Goal: Task Accomplishment & Management: Manage account settings

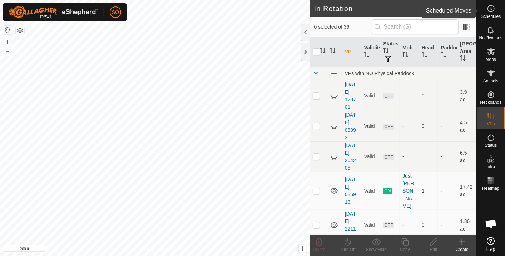
click at [490, 8] on icon at bounding box center [491, 8] width 9 height 9
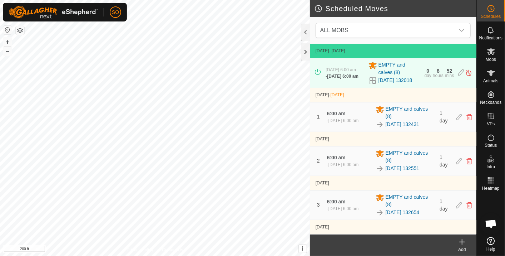
click at [463, 241] on icon at bounding box center [462, 241] width 9 height 9
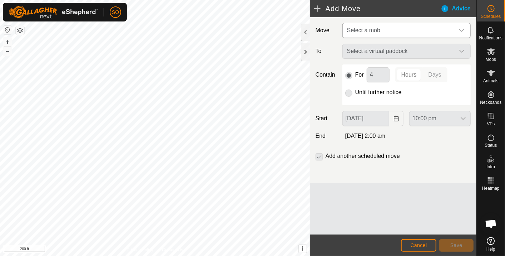
click at [462, 28] on icon "dropdown trigger" at bounding box center [462, 31] width 6 height 6
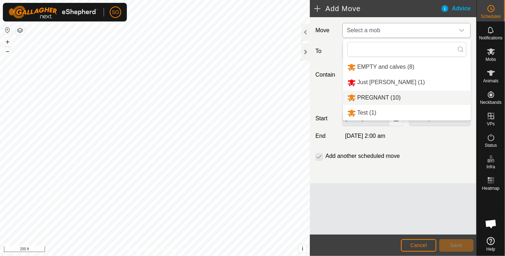
click at [378, 94] on li "PREGNANT (10)" at bounding box center [407, 97] width 128 height 15
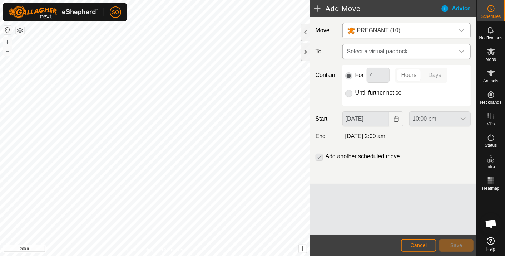
click at [462, 50] on icon "dropdown trigger" at bounding box center [462, 52] width 6 height 6
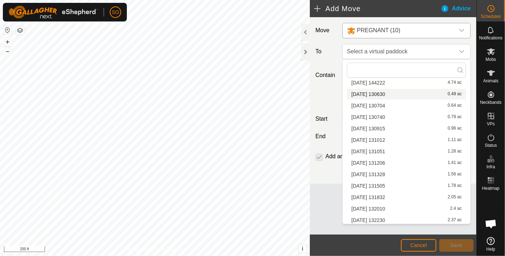
scroll to position [159, 0]
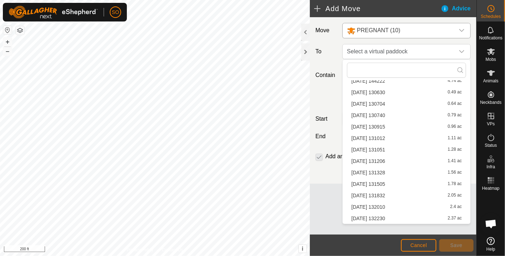
click at [384, 100] on li "[DATE] 130704 0.64 ac" at bounding box center [406, 103] width 119 height 11
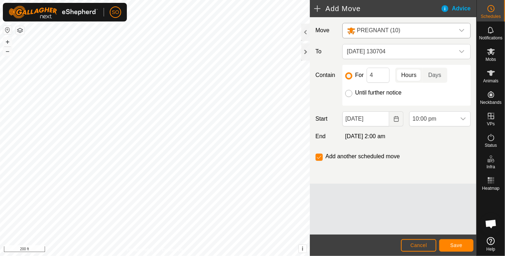
click at [350, 91] on input "Until further notice" at bounding box center [348, 93] width 7 height 7
radio input "true"
checkbox input "false"
click at [396, 118] on icon "Choose Date" at bounding box center [396, 119] width 5 height 6
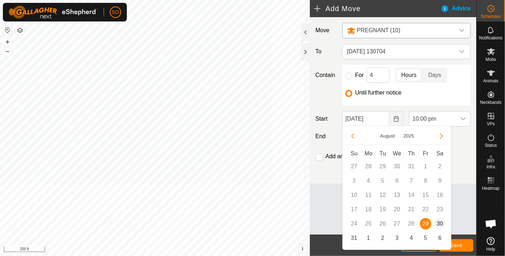
click at [441, 221] on span "30" at bounding box center [439, 223] width 11 height 11
type input "[DATE]"
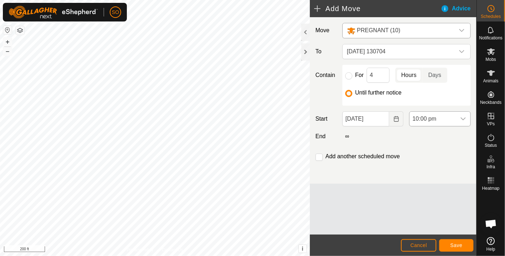
click at [465, 116] on icon "dropdown trigger" at bounding box center [463, 119] width 6 height 6
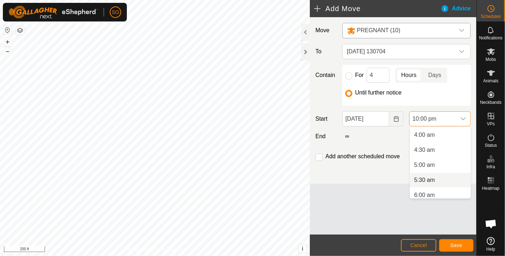
scroll to position [123, 0]
click at [422, 189] on li "6:00 am" at bounding box center [440, 191] width 61 height 14
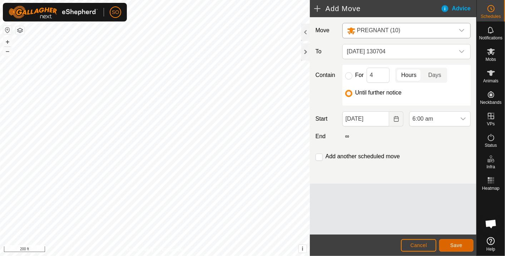
click at [454, 242] on button "Save" at bounding box center [456, 245] width 34 height 13
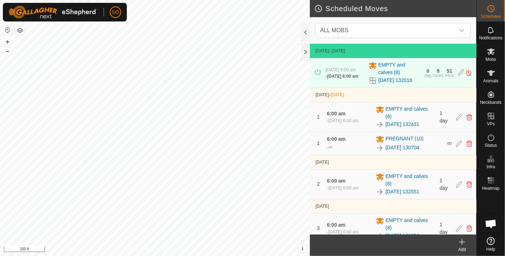
click at [464, 239] on icon at bounding box center [462, 241] width 9 height 9
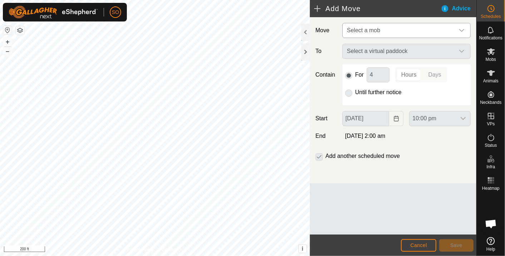
click at [462, 28] on icon "dropdown trigger" at bounding box center [462, 31] width 6 height 6
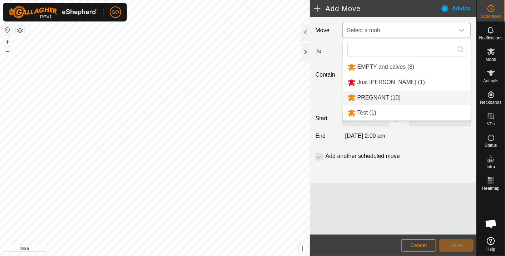
click at [370, 96] on li "PREGNANT (10)" at bounding box center [407, 97] width 128 height 15
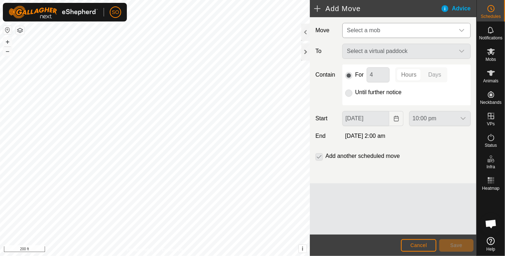
type input "[DATE]"
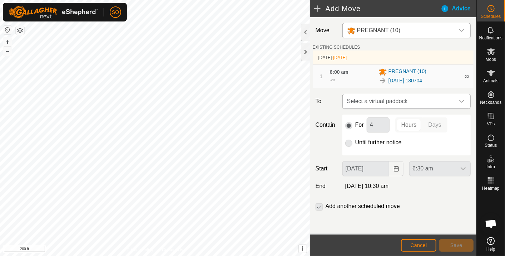
click at [464, 98] on icon "dropdown trigger" at bounding box center [462, 101] width 6 height 6
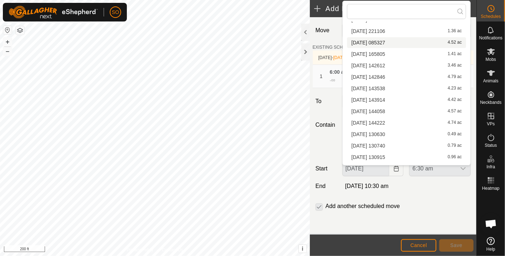
scroll to position [79, 0]
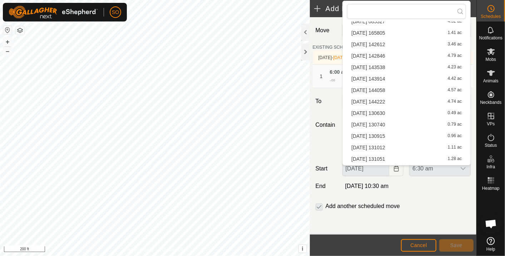
click at [385, 122] on li "[DATE] 130740 0.79 ac" at bounding box center [406, 124] width 119 height 11
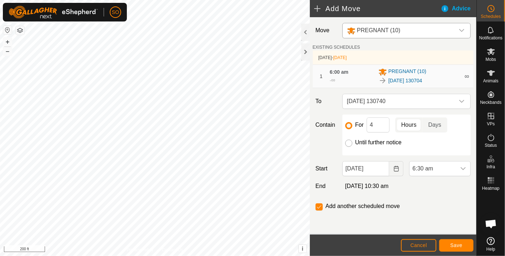
click at [348, 141] on input "Until further notice" at bounding box center [348, 142] width 7 height 7
radio input "true"
checkbox input "false"
click at [396, 165] on icon "Choose Date" at bounding box center [396, 168] width 5 height 6
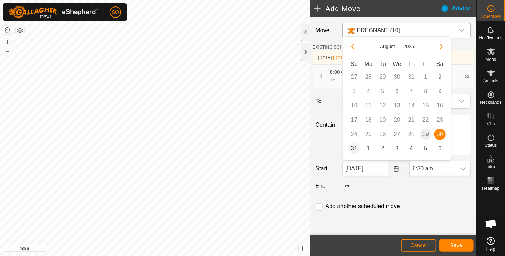
click at [353, 147] on span "31" at bounding box center [353, 148] width 11 height 11
type input "[DATE]"
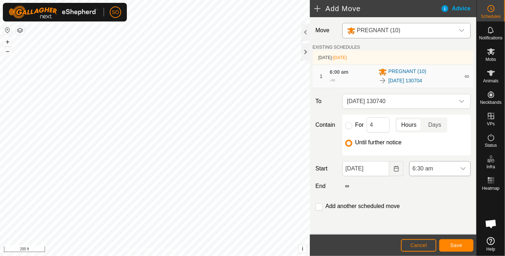
click at [464, 166] on icon "dropdown trigger" at bounding box center [463, 168] width 6 height 6
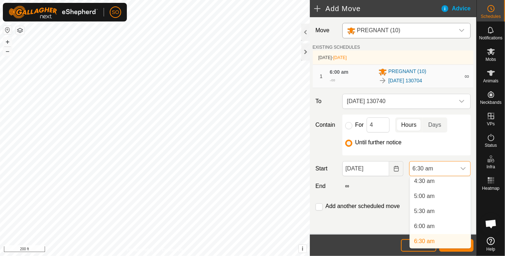
scroll to position [135, 0]
click at [435, 226] on li "6:00 am" at bounding box center [440, 229] width 61 height 14
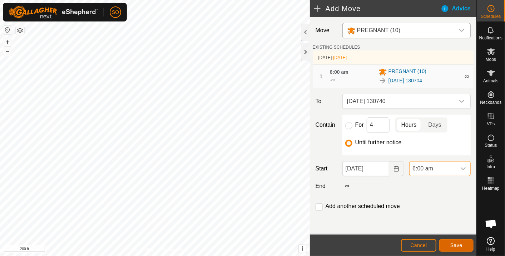
click at [455, 242] on span "Save" at bounding box center [456, 245] width 12 height 6
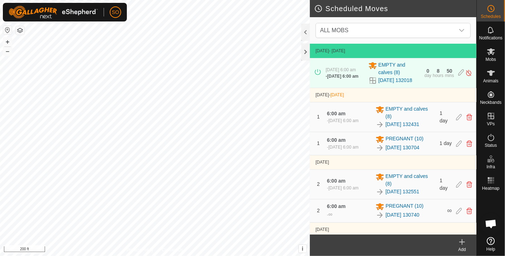
click at [462, 239] on icon at bounding box center [462, 241] width 0 height 5
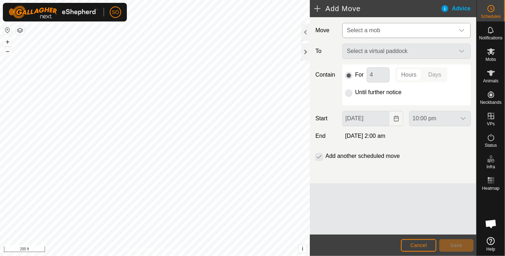
click at [461, 28] on icon "dropdown trigger" at bounding box center [462, 31] width 6 height 6
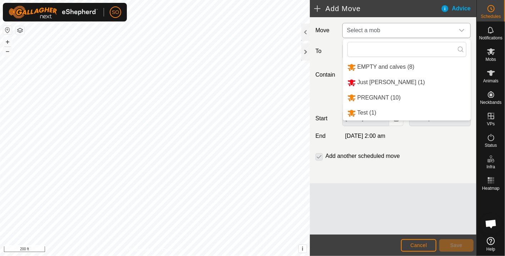
click at [368, 96] on li "PREGNANT (10)" at bounding box center [407, 97] width 128 height 15
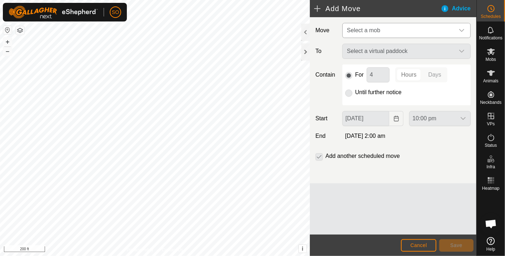
type input "[DATE]"
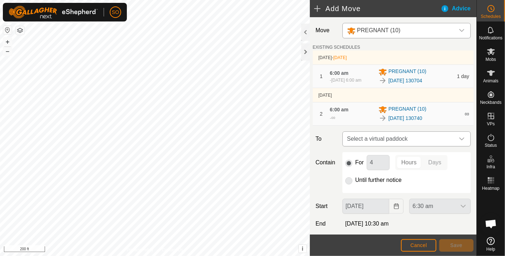
click at [459, 137] on icon "dropdown trigger" at bounding box center [462, 139] width 6 height 6
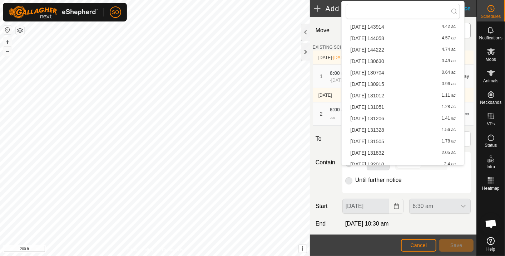
scroll to position [129, 0]
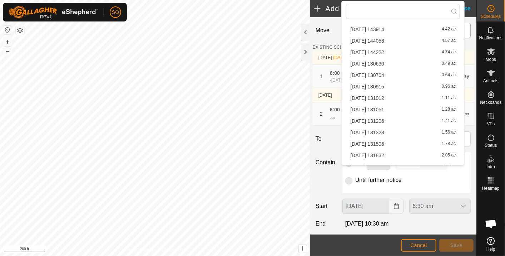
click at [385, 84] on li "[DATE] 130915 0.96 ac" at bounding box center [403, 86] width 114 height 11
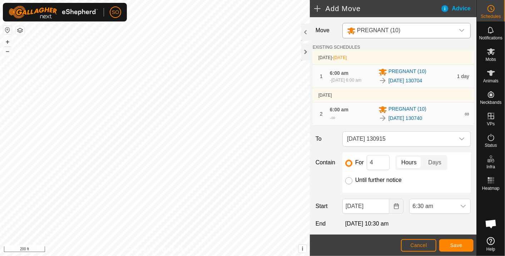
click at [347, 179] on input "Until further notice" at bounding box center [348, 180] width 7 height 7
radio input "true"
checkbox input "false"
click at [393, 204] on icon "Choose Date" at bounding box center [396, 206] width 6 height 6
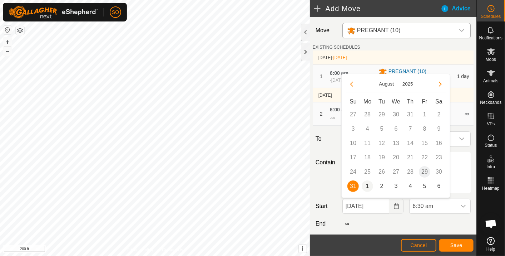
click at [366, 184] on span "1" at bounding box center [367, 185] width 11 height 11
type input "[DATE]"
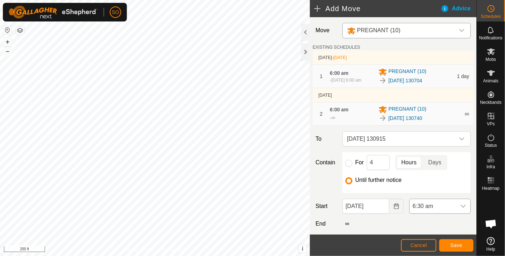
click at [460, 204] on icon "dropdown trigger" at bounding box center [463, 206] width 6 height 6
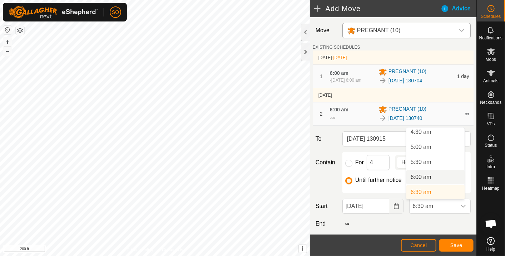
click at [429, 174] on li "6:00 am" at bounding box center [435, 177] width 58 height 14
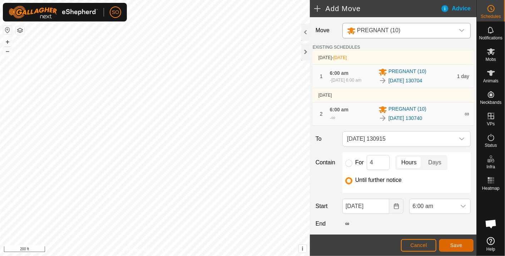
click at [456, 240] on button "Save" at bounding box center [456, 245] width 34 height 13
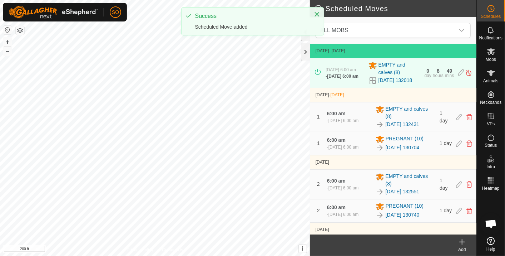
click at [463, 241] on icon at bounding box center [462, 241] width 9 height 9
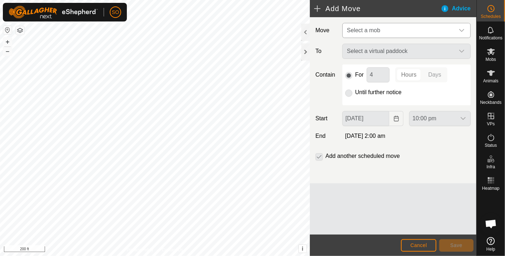
click at [463, 28] on icon "dropdown trigger" at bounding box center [462, 31] width 6 height 6
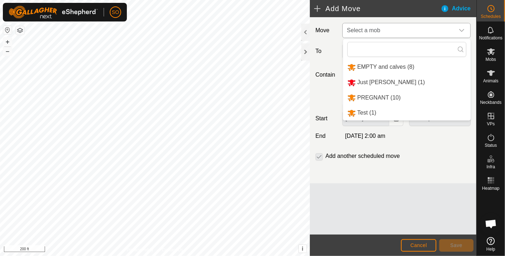
click at [381, 94] on li "PREGNANT (10)" at bounding box center [407, 97] width 128 height 15
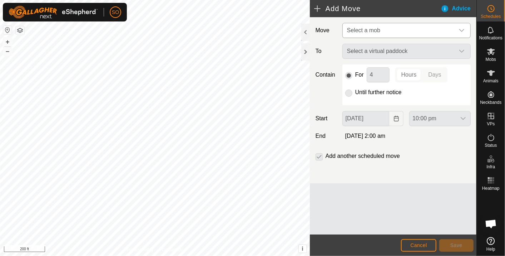
type input "[DATE]"
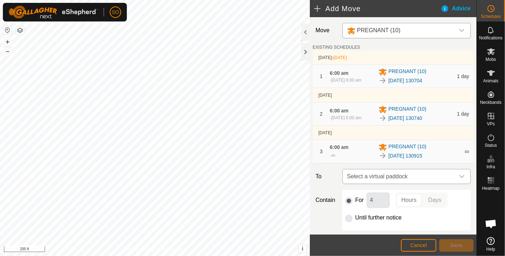
click at [459, 173] on icon "dropdown trigger" at bounding box center [462, 176] width 6 height 6
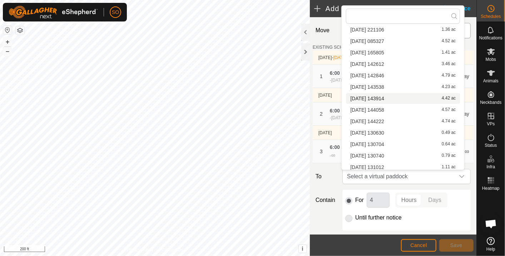
scroll to position [79, 0]
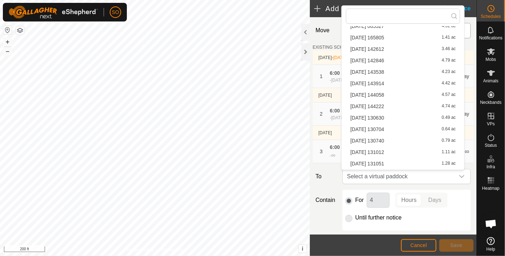
click at [373, 149] on li "[DATE] [DATE] 1.11 ac" at bounding box center [403, 152] width 114 height 11
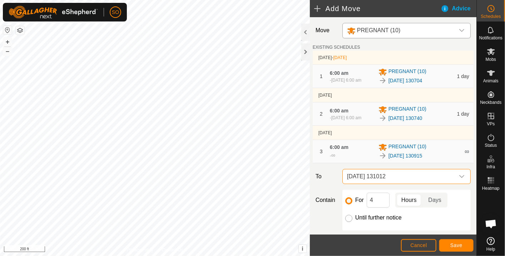
click at [347, 216] on input "Until further notice" at bounding box center [348, 217] width 7 height 7
radio input "true"
checkbox input "false"
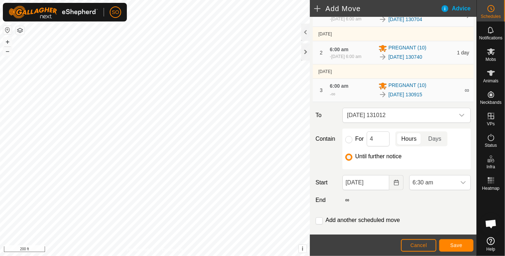
scroll to position [73, 0]
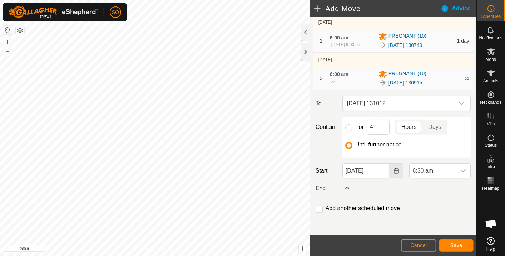
click at [394, 169] on icon "Choose Date" at bounding box center [396, 171] width 5 height 6
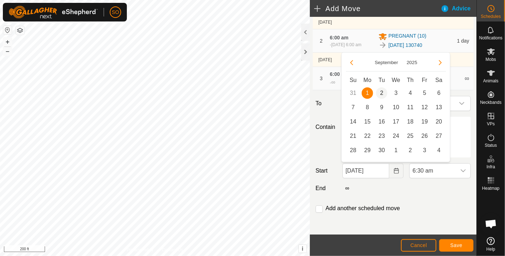
click at [382, 92] on span "2" at bounding box center [381, 92] width 11 height 11
type input "[DATE]"
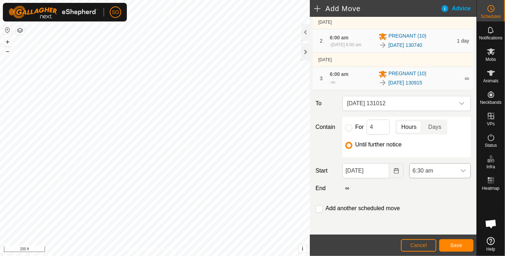
click at [460, 168] on icon "dropdown trigger" at bounding box center [463, 171] width 6 height 6
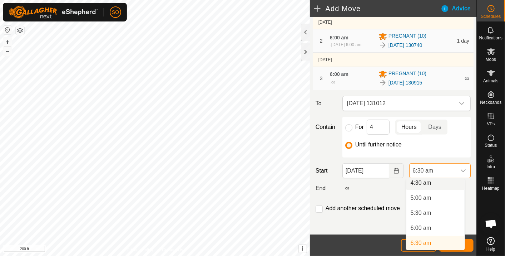
scroll to position [135, 0]
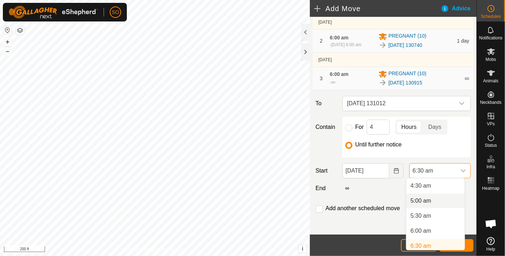
click at [422, 197] on li "5:00 am" at bounding box center [435, 200] width 58 height 14
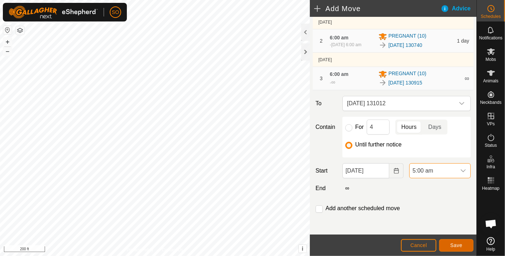
click at [458, 243] on span "Save" at bounding box center [456, 245] width 12 height 6
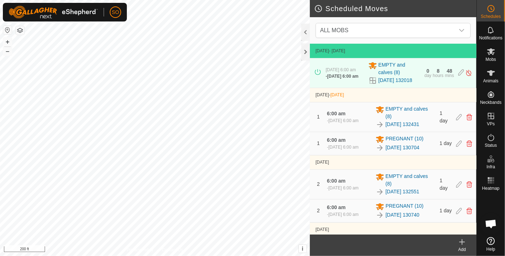
click at [464, 241] on icon at bounding box center [462, 241] width 9 height 9
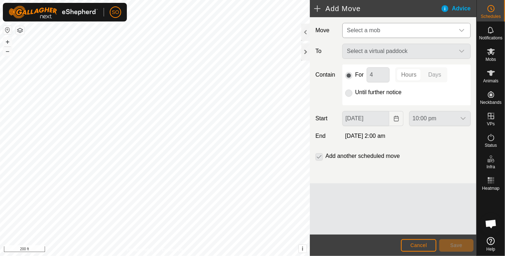
click at [464, 29] on icon "dropdown trigger" at bounding box center [461, 30] width 5 height 3
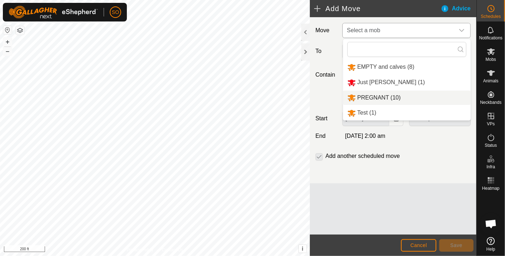
click at [380, 93] on li "PREGNANT (10)" at bounding box center [407, 97] width 128 height 15
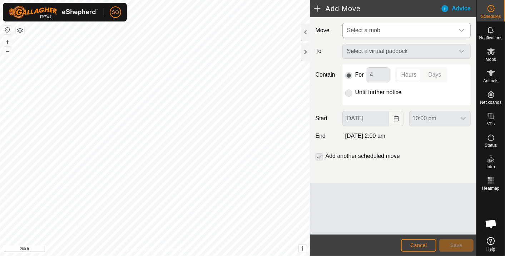
type input "[DATE]"
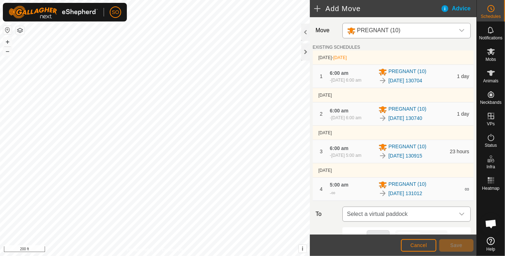
click at [459, 211] on icon "dropdown trigger" at bounding box center [462, 214] width 6 height 6
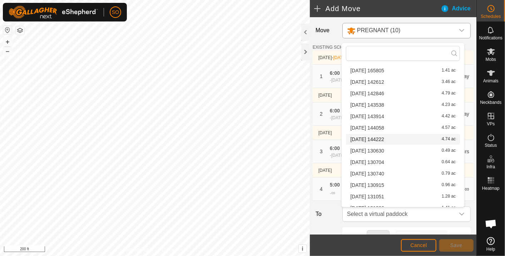
scroll to position [89, 0]
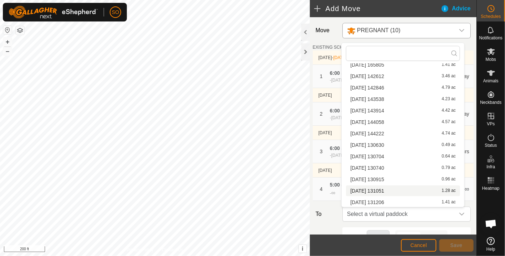
click at [386, 188] on li "[DATE] 131051 1.28 ac" at bounding box center [403, 190] width 114 height 11
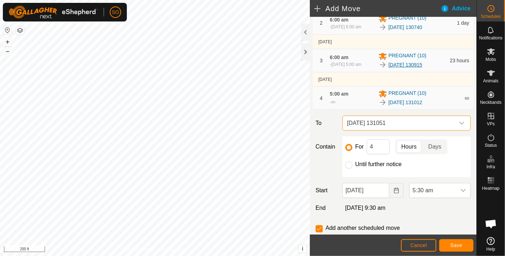
scroll to position [110, 0]
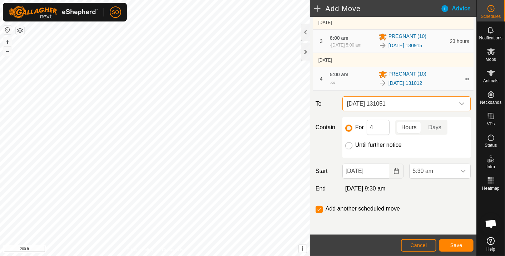
click at [348, 143] on input "Until further notice" at bounding box center [348, 145] width 7 height 7
radio input "true"
checkbox input "false"
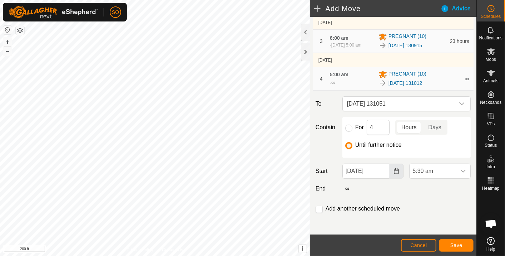
click at [393, 169] on icon "Choose Date" at bounding box center [396, 171] width 6 height 6
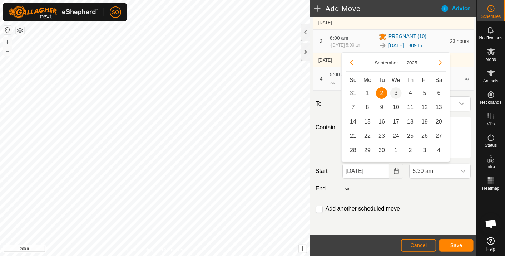
click at [397, 91] on span "3" at bounding box center [395, 92] width 11 height 11
type input "[DATE]"
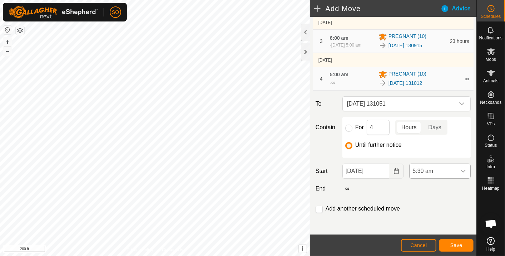
click at [460, 168] on icon "dropdown trigger" at bounding box center [463, 171] width 6 height 6
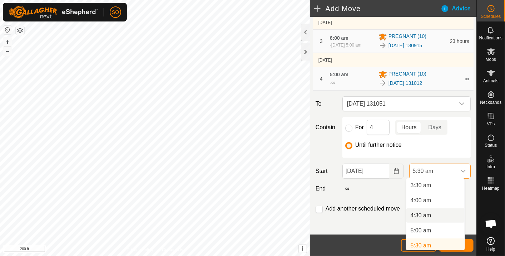
scroll to position [145, 0]
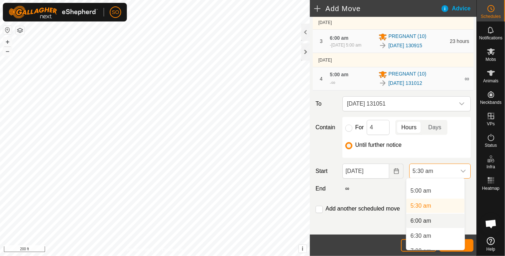
click at [421, 219] on li "6:00 am" at bounding box center [435, 220] width 58 height 14
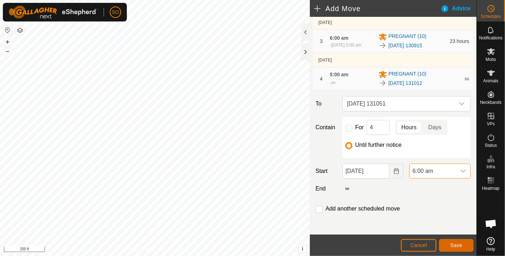
click at [456, 242] on span "Save" at bounding box center [456, 245] width 12 height 6
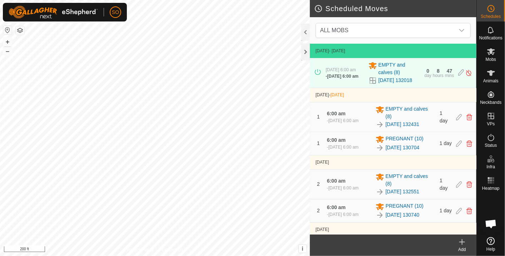
click at [464, 240] on icon at bounding box center [462, 241] width 9 height 9
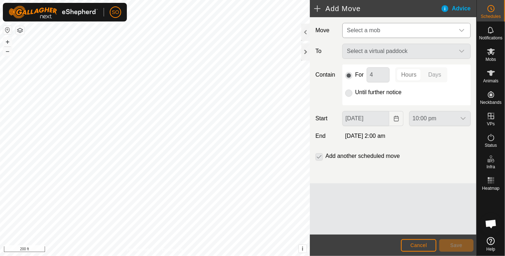
click at [461, 30] on icon "dropdown trigger" at bounding box center [461, 30] width 5 height 3
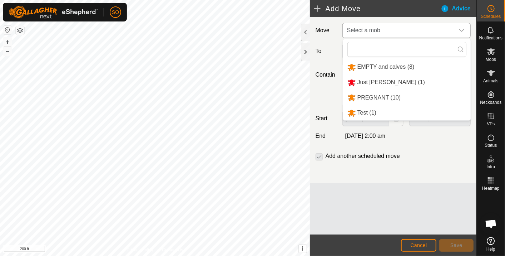
click at [382, 94] on li "PREGNANT (10)" at bounding box center [407, 97] width 128 height 15
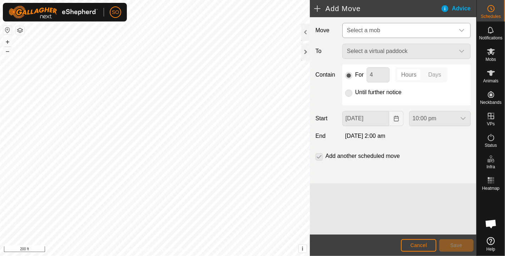
type input "[DATE]"
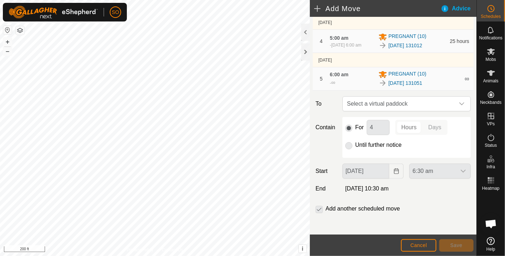
scroll to position [148, 0]
click at [459, 100] on icon "dropdown trigger" at bounding box center [462, 103] width 6 height 6
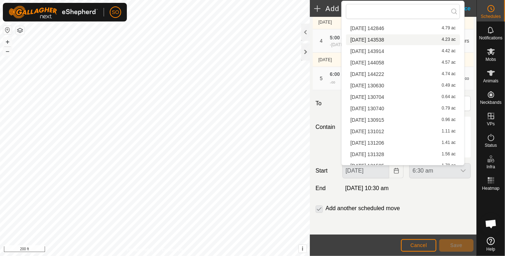
scroll to position [119, 0]
click at [387, 128] on li "[DATE] [DATE] 1.41 ac" at bounding box center [403, 130] width 114 height 11
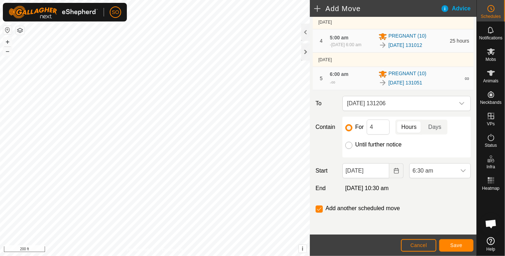
click at [347, 144] on input "Until further notice" at bounding box center [348, 145] width 7 height 7
radio input "true"
checkbox input "false"
click at [393, 169] on icon "Choose Date" at bounding box center [396, 171] width 6 height 6
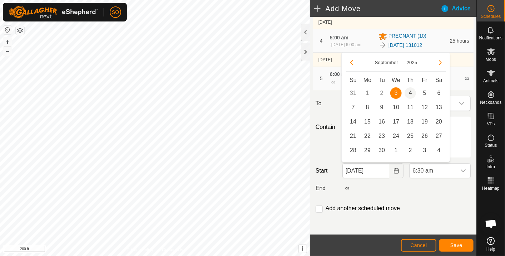
click at [410, 91] on span "4" at bounding box center [410, 92] width 11 height 11
type input "[DATE]"
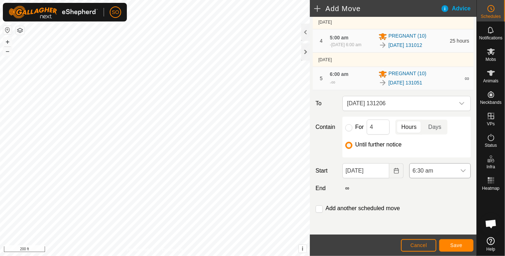
click at [460, 168] on icon "dropdown trigger" at bounding box center [463, 171] width 6 height 6
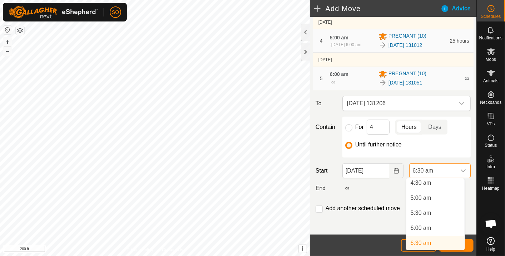
scroll to position [135, 0]
click at [430, 228] on li "6:00 am" at bounding box center [435, 230] width 58 height 14
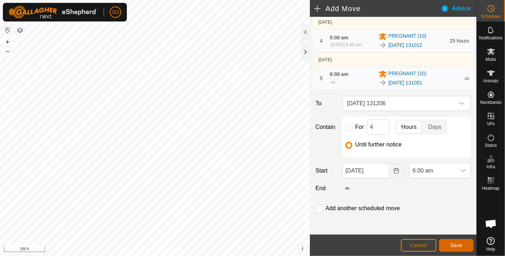
click at [453, 244] on span "Save" at bounding box center [456, 245] width 12 height 6
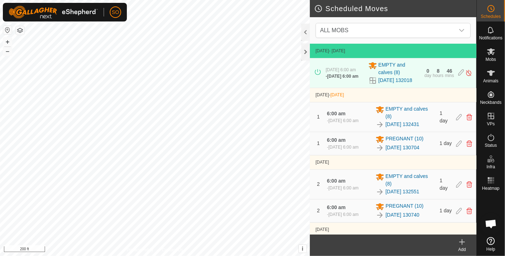
click at [462, 239] on icon at bounding box center [462, 241] width 9 height 9
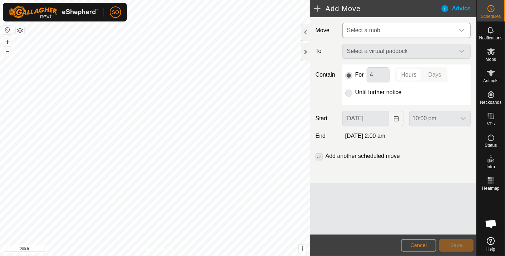
click at [460, 28] on icon "dropdown trigger" at bounding box center [462, 31] width 6 height 6
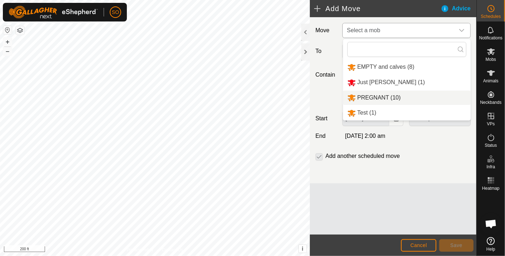
click at [374, 95] on li "PREGNANT (10)" at bounding box center [407, 97] width 128 height 15
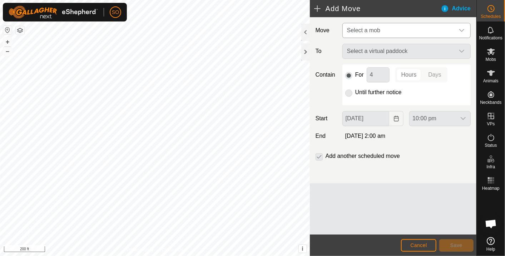
type input "[DATE]"
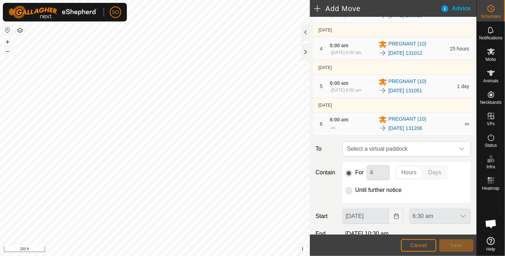
scroll to position [185, 0]
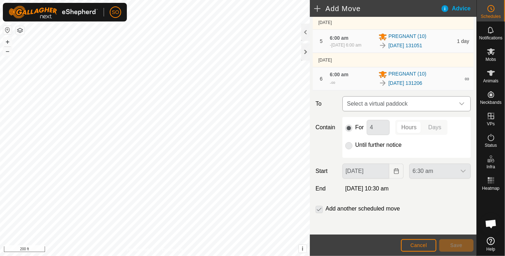
click at [459, 101] on icon "dropdown trigger" at bounding box center [462, 104] width 6 height 6
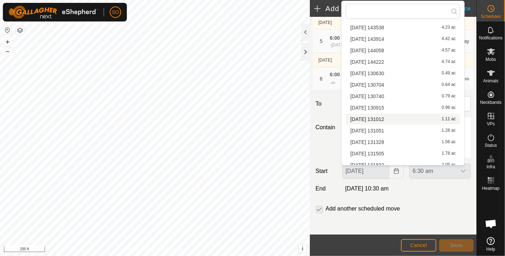
scroll to position [159, 0]
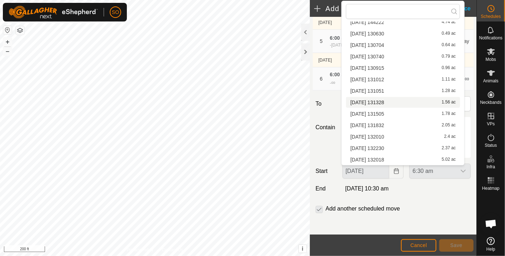
click at [382, 100] on li "[DATE] 131328 1.56 ac" at bounding box center [403, 102] width 114 height 11
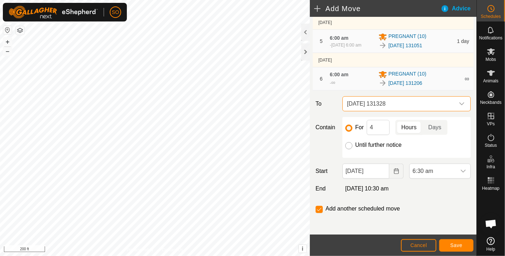
click at [348, 143] on input "Until further notice" at bounding box center [348, 145] width 7 height 7
radio input "true"
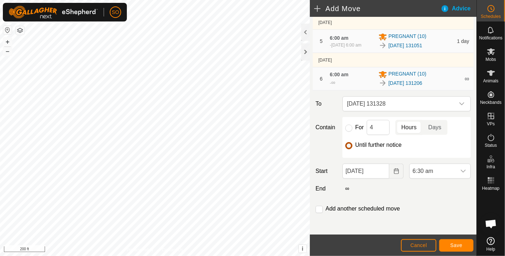
checkbox input "false"
click at [394, 169] on icon "Choose Date" at bounding box center [396, 171] width 6 height 6
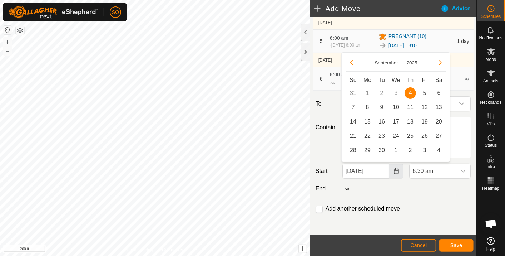
click at [393, 169] on icon "Choose Date" at bounding box center [396, 171] width 6 height 6
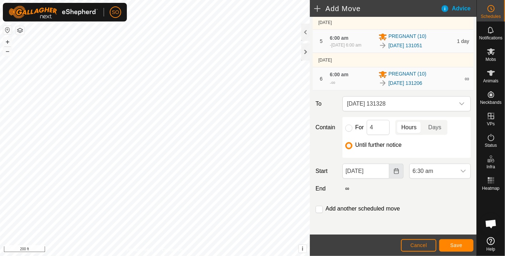
click at [393, 169] on icon "Choose Date" at bounding box center [396, 171] width 6 height 6
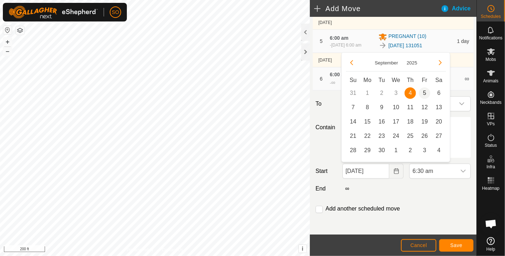
click at [425, 91] on span "5" at bounding box center [424, 92] width 11 height 11
type input "[DATE]"
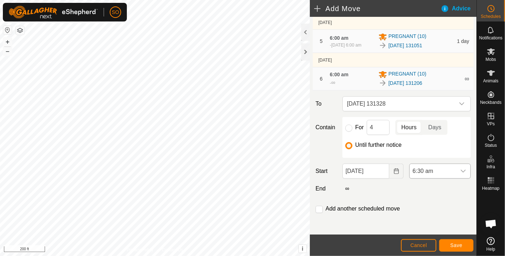
click at [460, 168] on icon "dropdown trigger" at bounding box center [463, 171] width 6 height 6
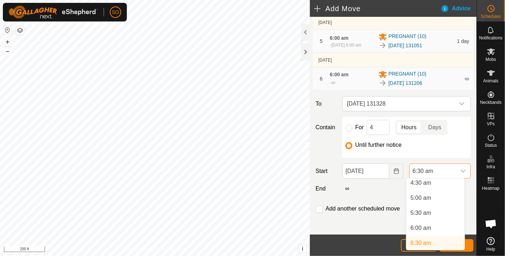
scroll to position [135, 0]
click at [426, 228] on li "6:00 am" at bounding box center [435, 230] width 58 height 14
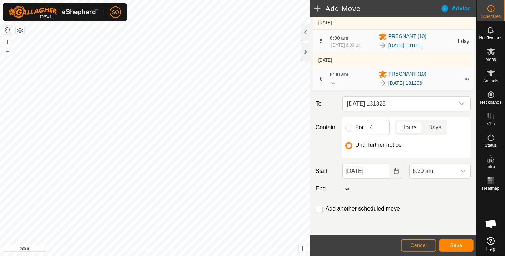
scroll to position [138, 0]
click at [452, 243] on span "Save" at bounding box center [456, 245] width 12 height 6
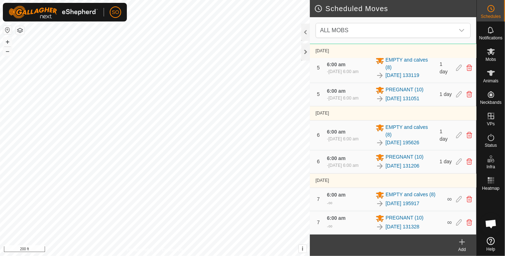
scroll to position [335, 0]
click at [398, 163] on link "[DATE] 131206" at bounding box center [403, 166] width 34 height 8
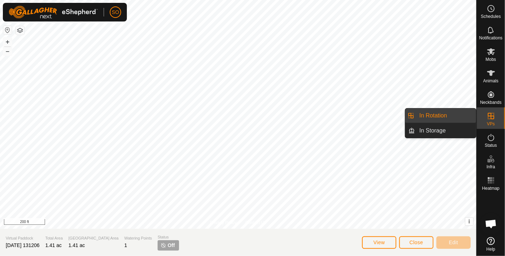
click at [443, 113] on link "In Rotation" at bounding box center [445, 115] width 61 height 14
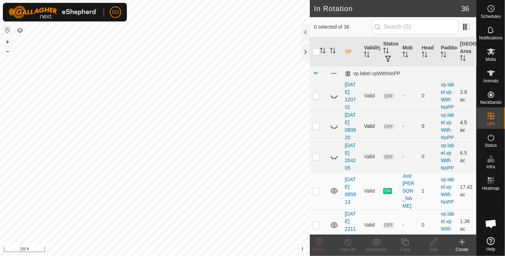
checkbox input "true"
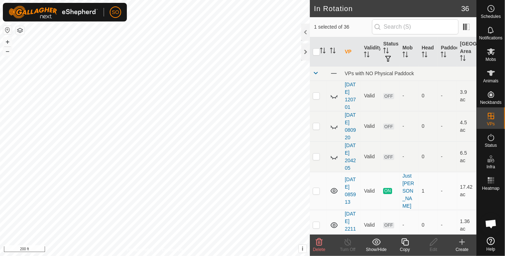
checkbox input "false"
checkbox input "true"
click at [462, 240] on icon at bounding box center [462, 241] width 0 height 5
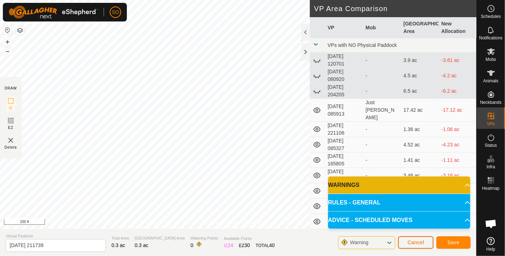
click at [417, 241] on span "Cancel" at bounding box center [415, 242] width 17 height 6
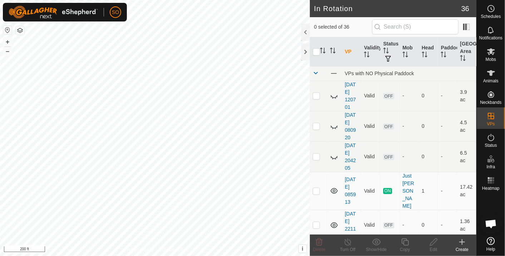
click at [462, 239] on icon at bounding box center [462, 241] width 9 height 9
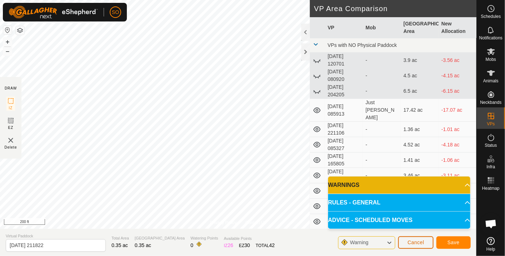
click at [420, 240] on span "Cancel" at bounding box center [415, 242] width 17 height 6
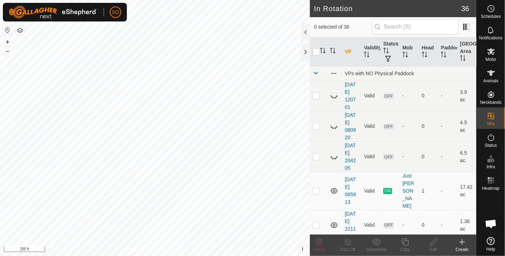
checkbox input "true"
checkbox input "false"
click at [492, 6] on circle at bounding box center [491, 8] width 6 height 6
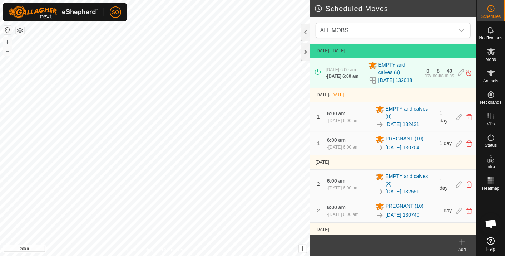
click at [464, 239] on icon at bounding box center [462, 241] width 9 height 9
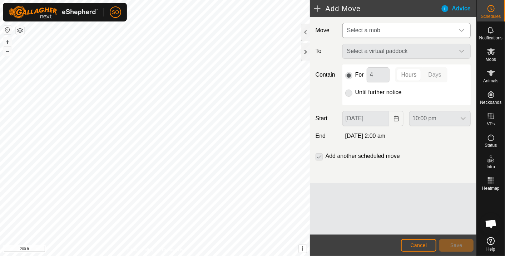
click at [464, 29] on icon "dropdown trigger" at bounding box center [462, 31] width 6 height 6
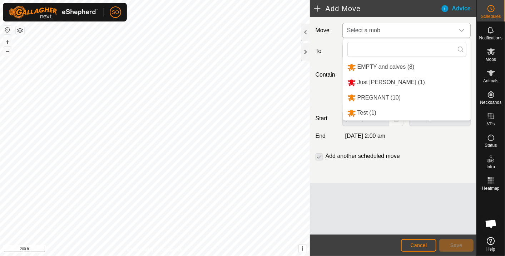
click at [371, 94] on li "PREGNANT (10)" at bounding box center [407, 97] width 128 height 15
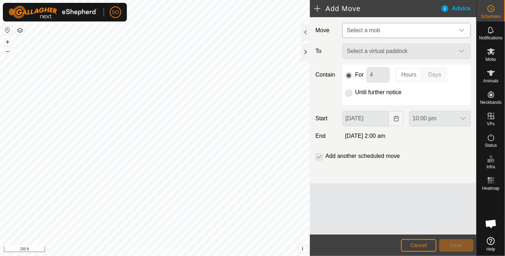
type input "[DATE]"
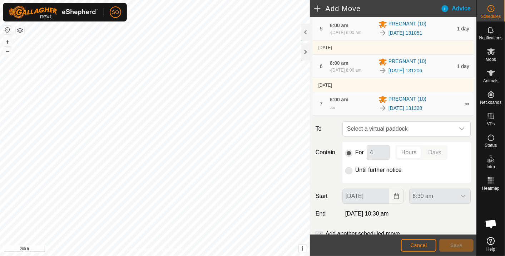
scroll to position [183, 0]
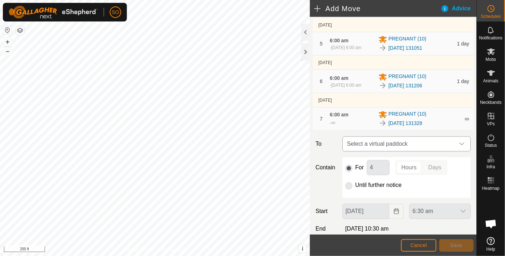
click at [459, 141] on icon "dropdown trigger" at bounding box center [462, 144] width 6 height 6
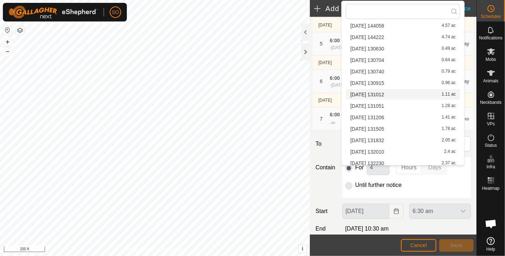
scroll to position [159, 0]
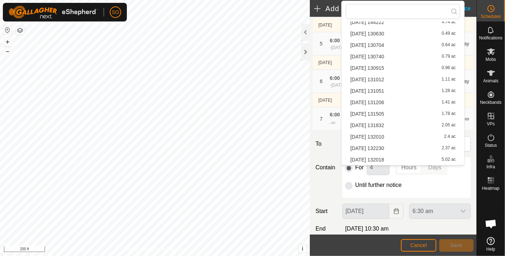
click at [386, 111] on li "2025-08-22 131505 1.78 ac" at bounding box center [403, 113] width 114 height 11
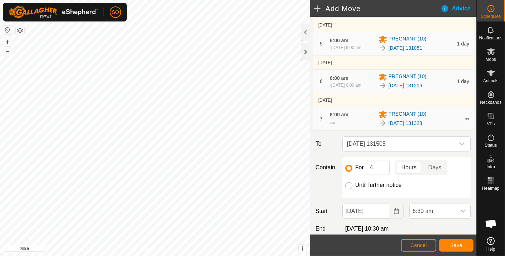
click at [349, 184] on input "Until further notice" at bounding box center [348, 185] width 7 height 7
radio input "true"
checkbox input "false"
click at [393, 208] on icon "Choose Date" at bounding box center [396, 211] width 6 height 6
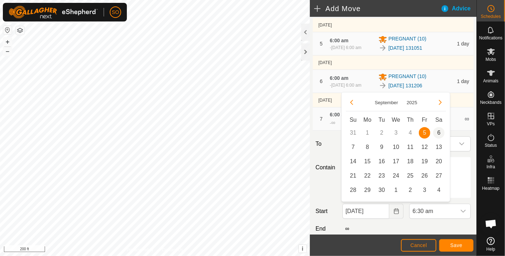
click at [440, 130] on span "6" at bounding box center [438, 132] width 11 height 11
type input "06 Sep, 2025"
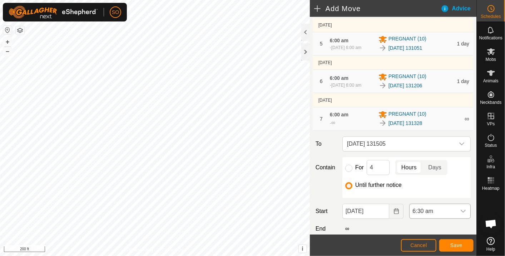
click at [460, 208] on icon "dropdown trigger" at bounding box center [463, 211] width 6 height 6
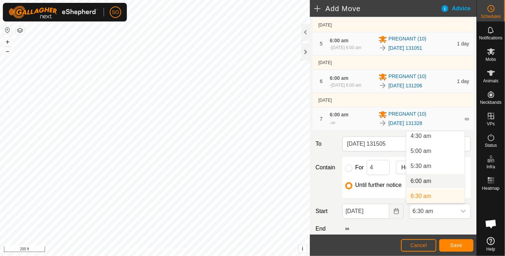
click at [420, 178] on li "6:00 am" at bounding box center [435, 181] width 58 height 14
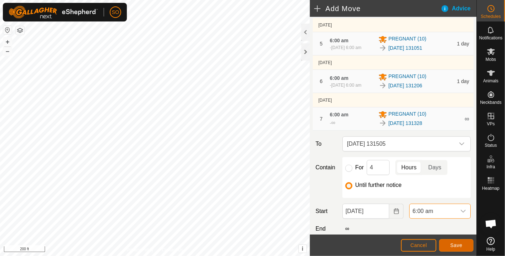
click at [458, 242] on span "Save" at bounding box center [456, 245] width 12 height 6
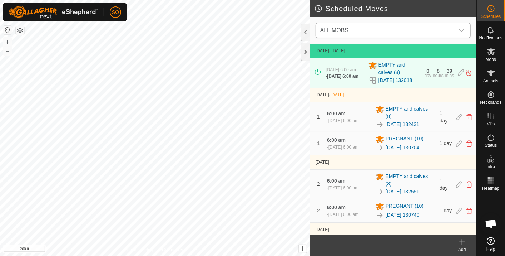
click at [462, 29] on icon "dropdown trigger" at bounding box center [462, 31] width 6 height 6
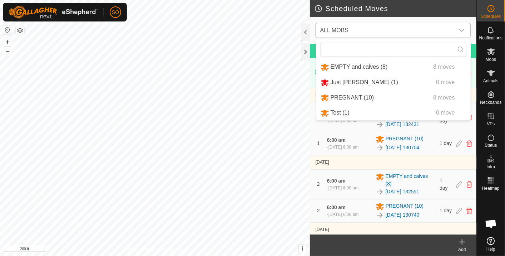
click at [344, 95] on li "PREGNANT (10) 8 moves" at bounding box center [393, 97] width 154 height 15
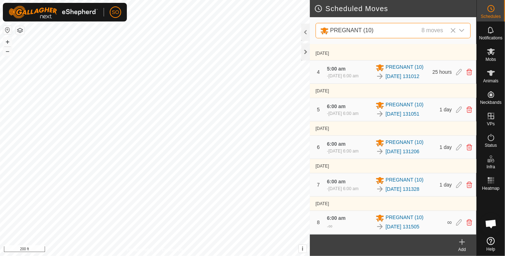
scroll to position [122, 0]
click at [462, 241] on icon at bounding box center [462, 241] width 0 height 5
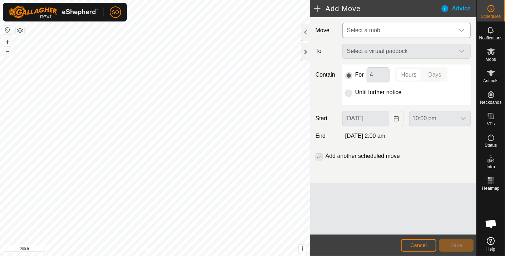
click at [461, 28] on icon "dropdown trigger" at bounding box center [462, 31] width 6 height 6
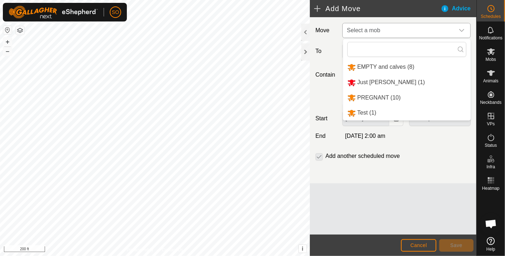
click at [368, 95] on li "PREGNANT (10)" at bounding box center [407, 97] width 128 height 15
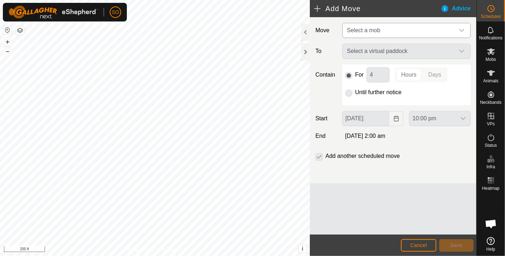
type input "06 Sep, 2025"
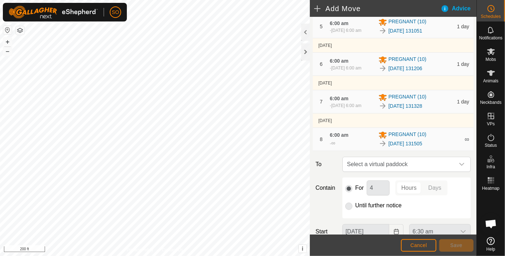
scroll to position [260, 0]
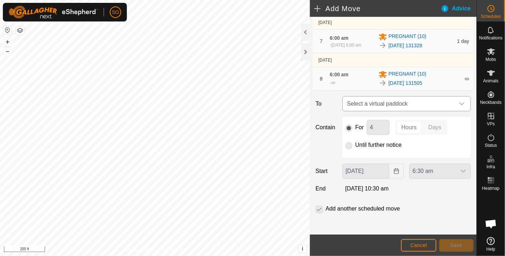
click at [459, 101] on icon "dropdown trigger" at bounding box center [462, 104] width 6 height 6
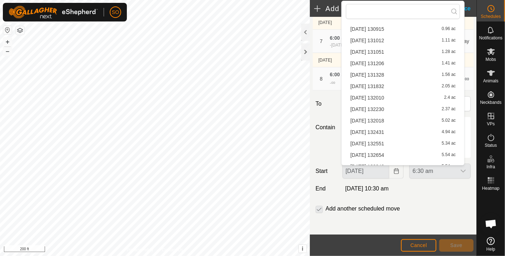
scroll to position [198, 0]
click at [387, 83] on li "2025-08-22 131832 2.05 ac" at bounding box center [403, 85] width 114 height 11
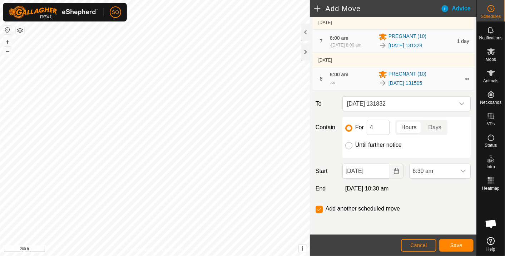
click at [347, 144] on input "Until further notice" at bounding box center [348, 145] width 7 height 7
radio input "true"
checkbox input "false"
click at [395, 168] on icon "Choose Date" at bounding box center [396, 171] width 5 height 6
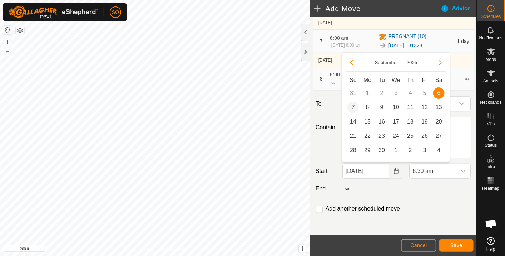
click at [352, 105] on span "7" at bounding box center [352, 106] width 11 height 11
type input "07 Sep, 2025"
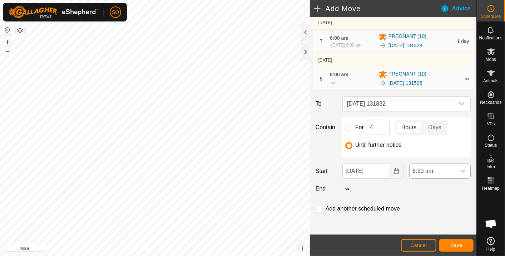
click at [460, 168] on icon "dropdown trigger" at bounding box center [463, 171] width 6 height 6
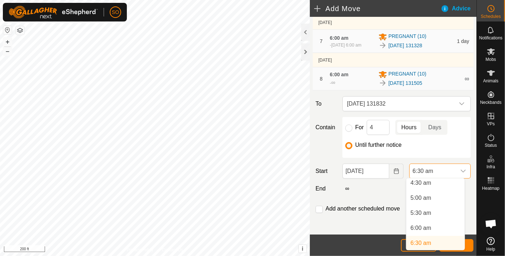
scroll to position [135, 0]
click at [428, 229] on li "6:00 am" at bounding box center [435, 230] width 58 height 14
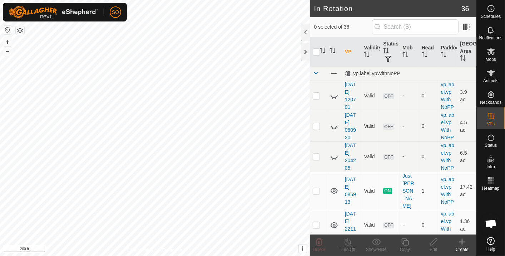
checkbox input "true"
checkbox input "false"
checkbox input "true"
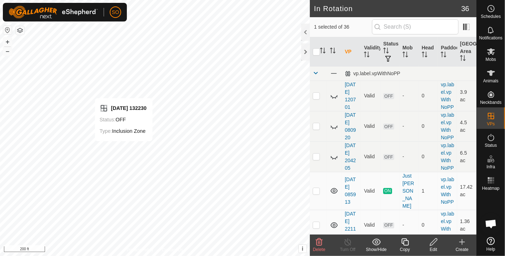
checkbox input "true"
checkbox input "false"
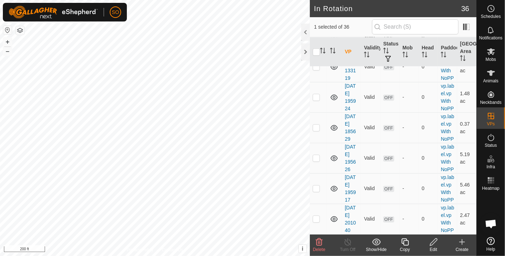
scroll to position [1207, 0]
click at [434, 240] on icon at bounding box center [433, 241] width 7 height 7
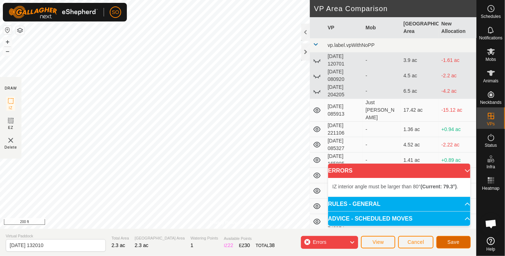
click at [451, 239] on span "Save" at bounding box center [453, 242] width 12 height 6
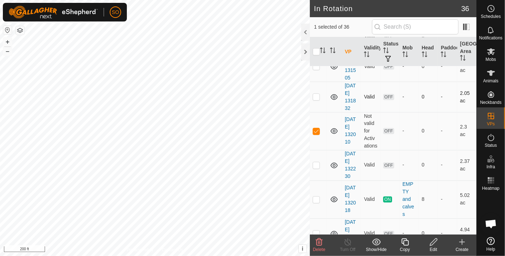
scroll to position [641, 0]
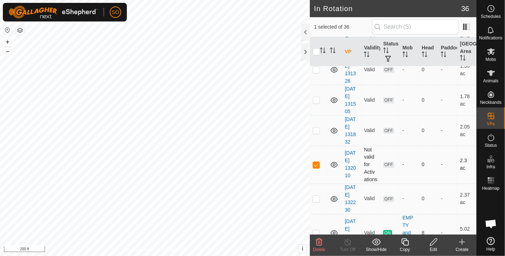
click at [314, 162] on p-checkbox at bounding box center [316, 165] width 7 height 6
checkbox input "false"
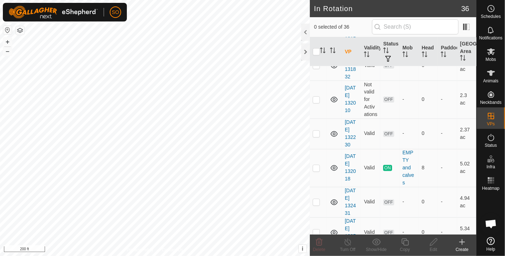
scroll to position [959, 0]
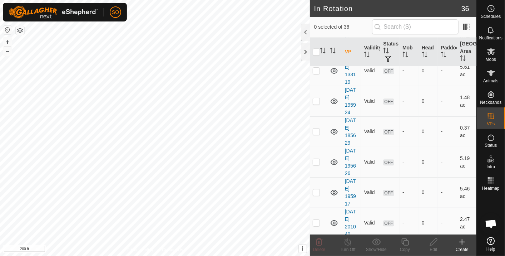
click at [316, 219] on p-checkbox at bounding box center [316, 222] width 7 height 6
checkbox input "true"
click at [434, 241] on icon at bounding box center [433, 241] width 9 height 9
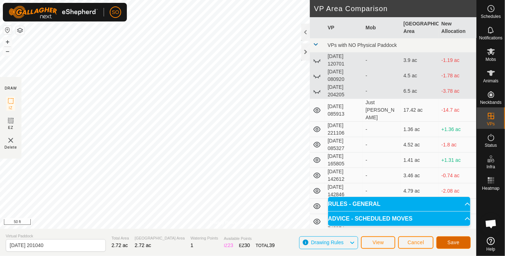
click at [450, 240] on span "Save" at bounding box center [453, 242] width 12 height 6
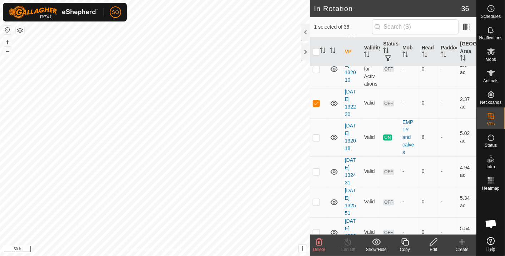
scroll to position [761, 0]
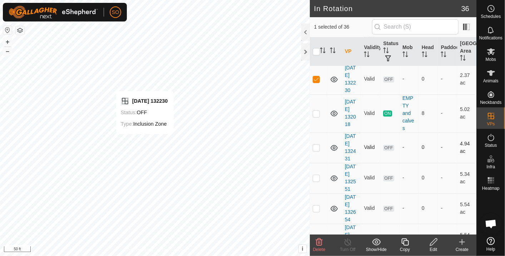
checkbox input "false"
checkbox input "true"
checkbox input "false"
click at [314, 76] on p-checkbox at bounding box center [316, 79] width 7 height 6
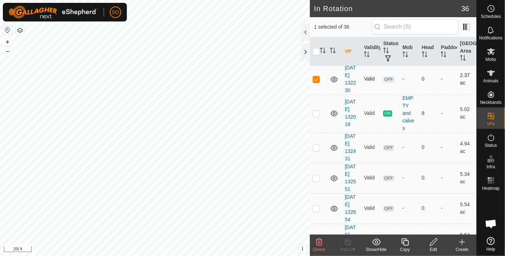
checkbox input "false"
click at [493, 8] on icon at bounding box center [491, 8] width 9 height 9
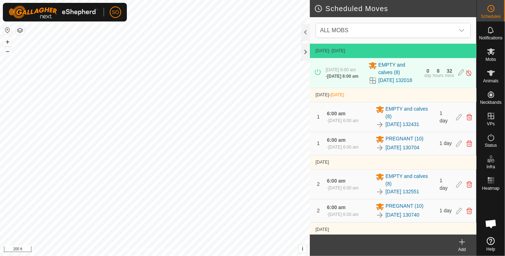
click at [462, 238] on icon at bounding box center [462, 241] width 9 height 9
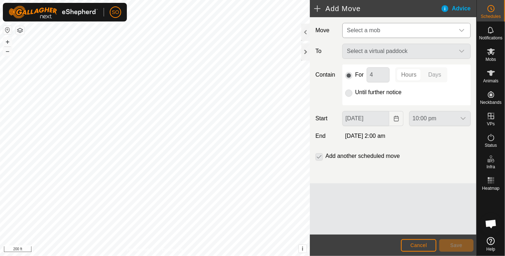
click at [464, 29] on icon "dropdown trigger" at bounding box center [462, 31] width 6 height 6
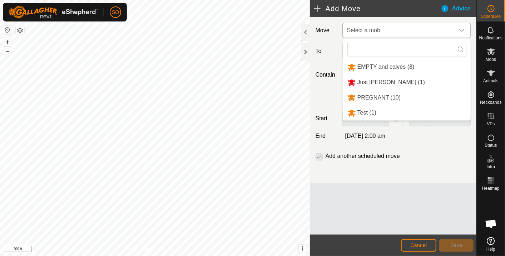
click at [373, 94] on li "PREGNANT (10)" at bounding box center [407, 97] width 128 height 15
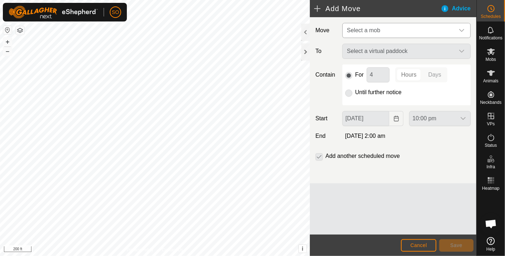
type input "06 Sep, 2025"
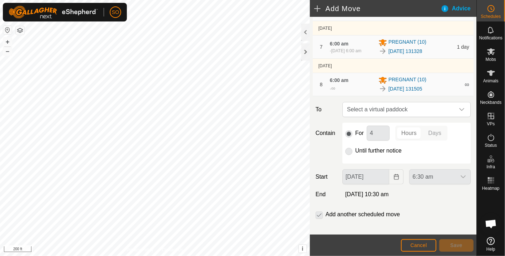
scroll to position [260, 0]
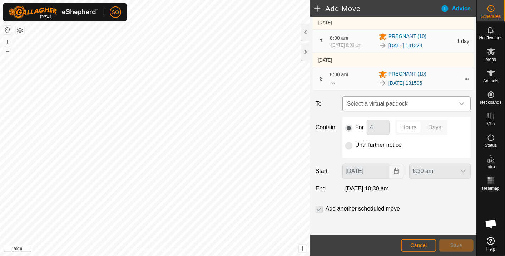
click at [459, 101] on icon "dropdown trigger" at bounding box center [462, 104] width 6 height 6
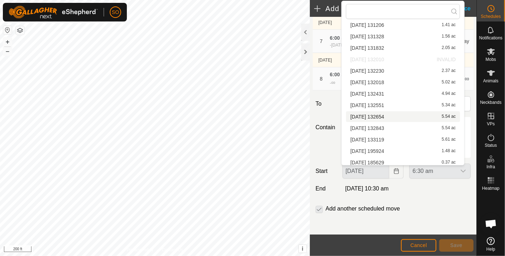
scroll to position [238, 0]
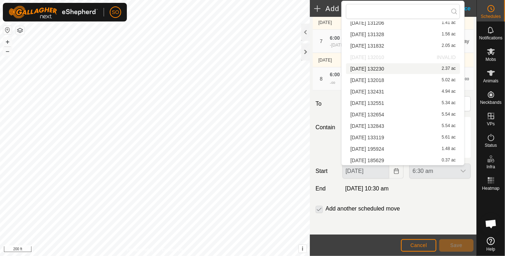
click at [373, 55] on p-selectitem "2025-08-22 132010 INVALID" at bounding box center [403, 57] width 123 height 11
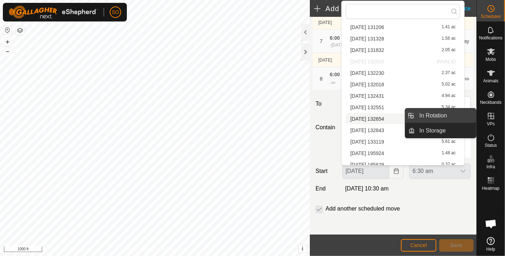
click at [449, 113] on link "In Rotation" at bounding box center [445, 115] width 61 height 14
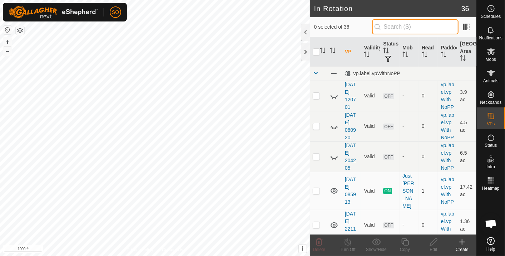
click at [415, 28] on input "text" at bounding box center [415, 26] width 86 height 15
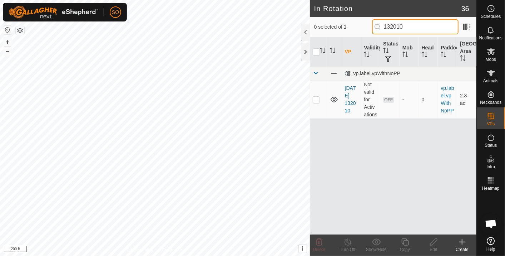
type input "132010"
click at [335, 100] on icon at bounding box center [334, 99] width 7 height 6
click at [335, 101] on icon at bounding box center [334, 99] width 9 height 9
click at [316, 102] on p-checkbox at bounding box center [316, 99] width 7 height 6
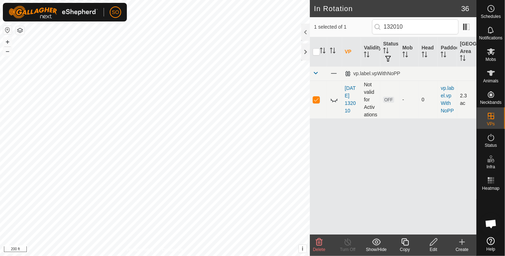
click at [317, 101] on p-checkbox at bounding box center [316, 99] width 7 height 6
click at [333, 102] on icon at bounding box center [334, 99] width 9 height 9
click at [317, 101] on p-checkbox at bounding box center [316, 99] width 7 height 6
checkbox input "true"
click at [378, 240] on icon at bounding box center [376, 241] width 9 height 9
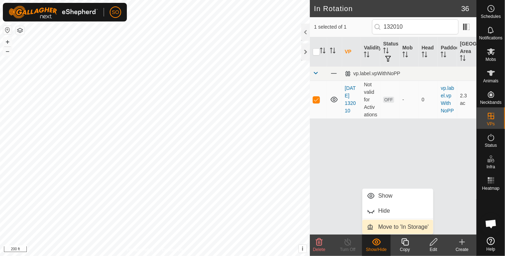
click at [345, 197] on div "VP Validity Status Mob Head Paddock Grazing Area vp.label.vpWithNoPP 2025-08-22…" at bounding box center [393, 135] width 167 height 197
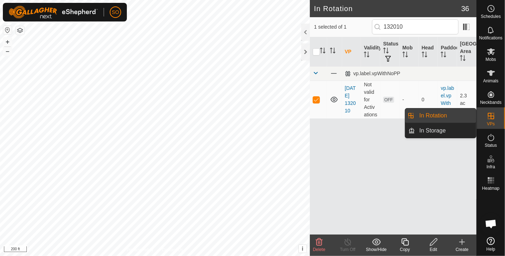
click at [432, 110] on link "In Rotation" at bounding box center [445, 115] width 61 height 14
click at [433, 113] on link "In Rotation" at bounding box center [445, 115] width 61 height 14
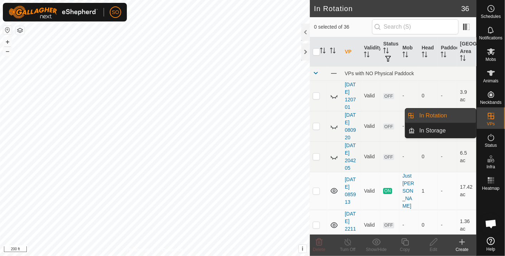
click at [453, 112] on link "In Rotation" at bounding box center [445, 115] width 61 height 14
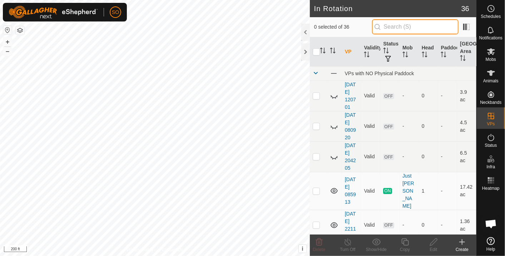
click at [401, 28] on input "text" at bounding box center [415, 26] width 86 height 15
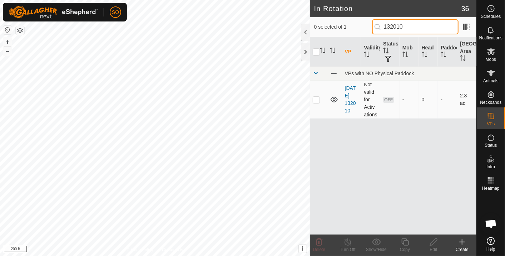
type input "132010"
click at [315, 101] on p-checkbox at bounding box center [316, 99] width 7 height 6
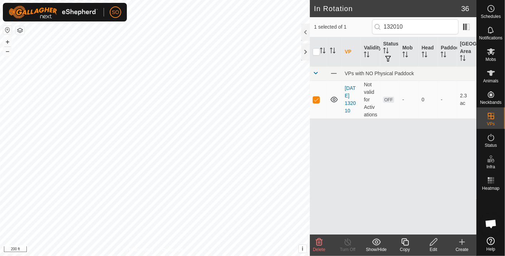
click at [319, 240] on icon at bounding box center [319, 241] width 7 height 7
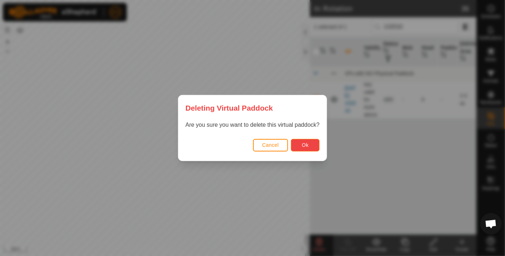
click at [302, 143] on span "Ok" at bounding box center [305, 145] width 7 height 6
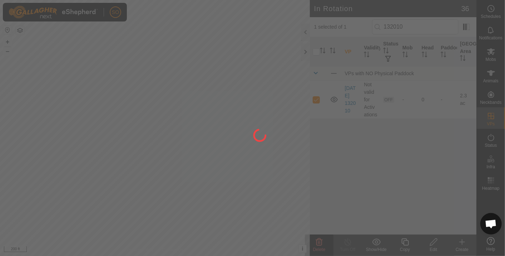
checkbox input "false"
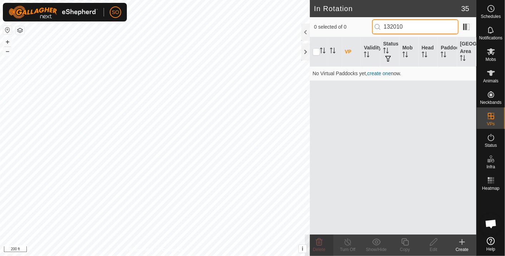
drag, startPoint x: 416, startPoint y: 28, endPoint x: 383, endPoint y: 27, distance: 33.6
click at [383, 27] on p-iconfield "132010" at bounding box center [415, 26] width 86 height 15
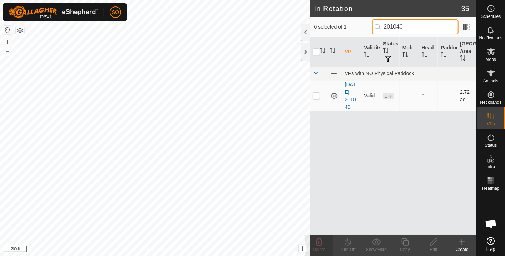
type input "201040"
click at [334, 94] on icon at bounding box center [334, 95] width 9 height 9
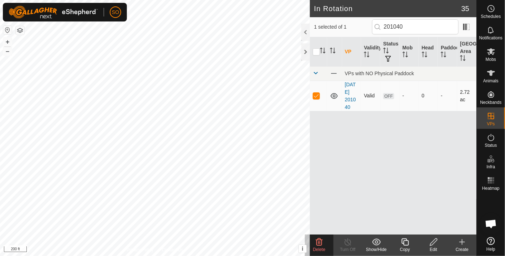
click at [320, 242] on icon at bounding box center [319, 241] width 9 height 9
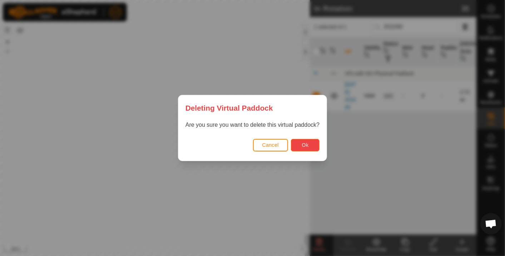
click at [301, 140] on button "Ok" at bounding box center [305, 145] width 29 height 13
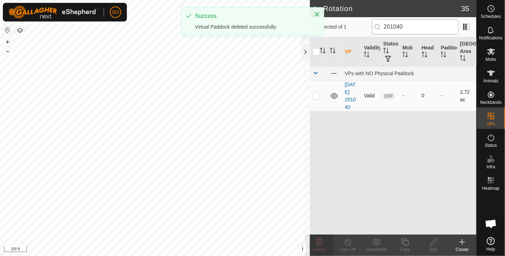
checkbox input "false"
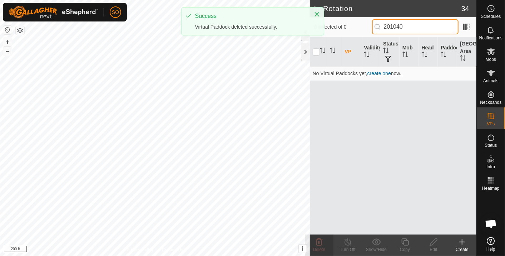
drag, startPoint x: 417, startPoint y: 26, endPoint x: 387, endPoint y: 25, distance: 29.7
click at [387, 25] on input "201040" at bounding box center [415, 26] width 86 height 15
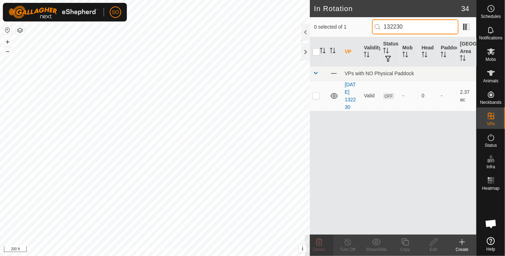
type input "132230"
click at [333, 93] on icon at bounding box center [334, 96] width 7 height 6
click at [333, 92] on icon at bounding box center [334, 95] width 9 height 9
click at [316, 93] on p-checkbox at bounding box center [316, 96] width 7 height 6
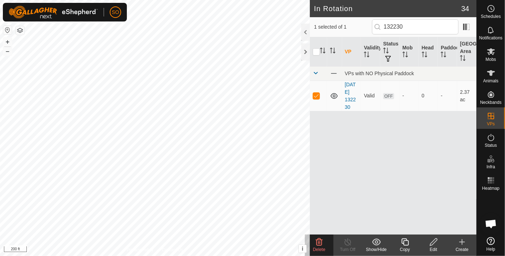
click at [319, 241] on icon at bounding box center [319, 241] width 9 height 9
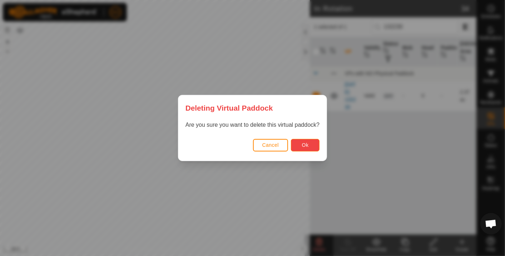
click at [306, 140] on button "Ok" at bounding box center [305, 145] width 29 height 13
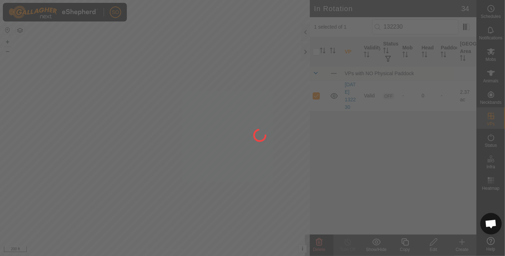
checkbox input "false"
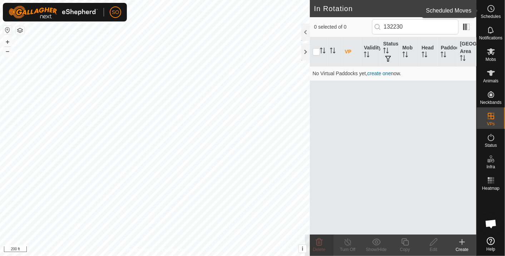
click at [492, 6] on icon at bounding box center [491, 8] width 9 height 9
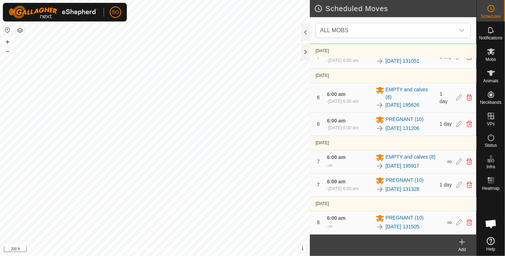
scroll to position [372, 0]
click at [461, 239] on icon at bounding box center [462, 241] width 9 height 9
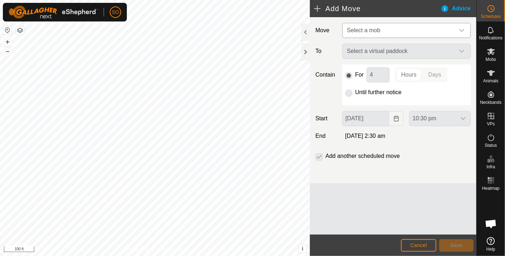
click at [463, 29] on icon "dropdown trigger" at bounding box center [462, 31] width 6 height 6
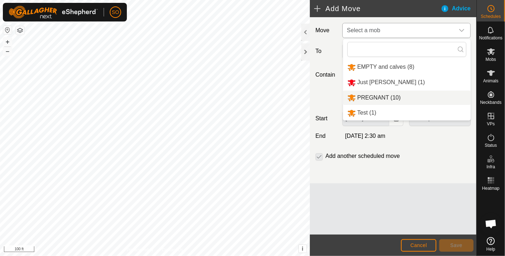
click at [379, 94] on li "PREGNANT (10)" at bounding box center [407, 97] width 128 height 15
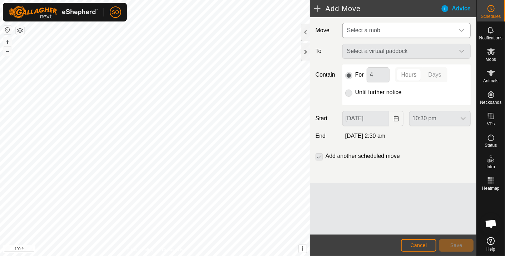
type input "06 Sep, 2025"
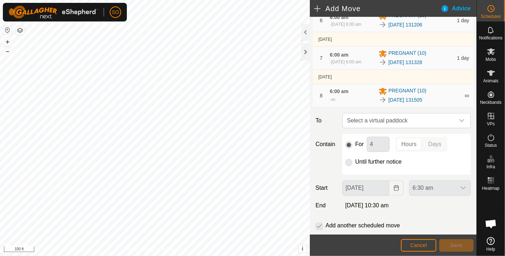
scroll to position [260, 0]
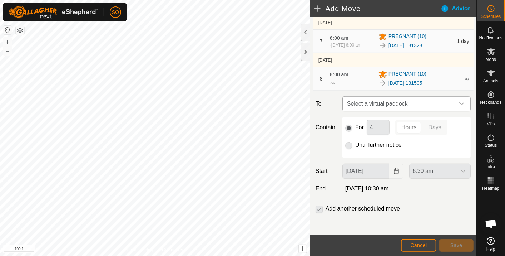
click at [459, 101] on icon "dropdown trigger" at bounding box center [462, 104] width 6 height 6
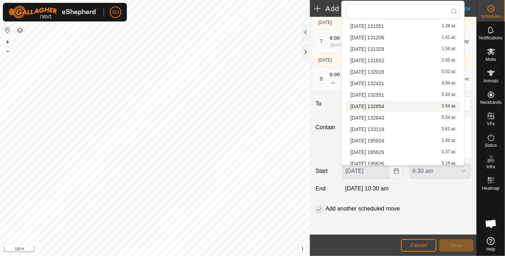
scroll to position [238, 0]
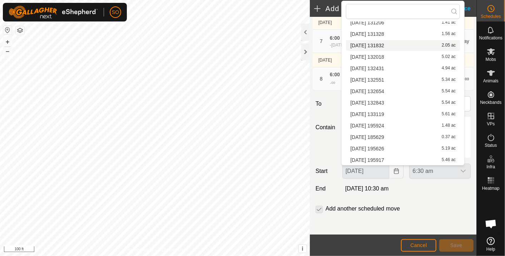
click at [388, 43] on li "2025-08-22 131832 2.05 ac" at bounding box center [403, 45] width 114 height 11
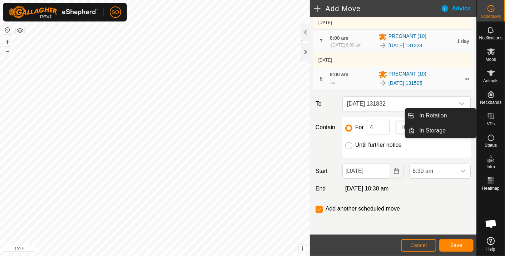
click at [348, 143] on input "Until further notice" at bounding box center [348, 145] width 7 height 7
radio input "true"
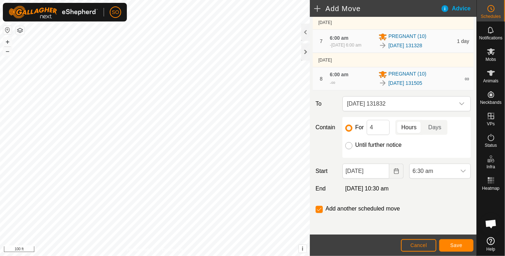
checkbox input "false"
click at [394, 168] on icon "Choose Date" at bounding box center [396, 171] width 5 height 6
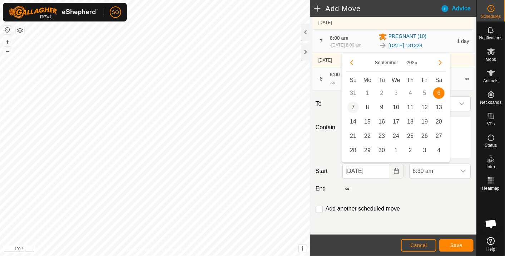
click at [355, 106] on span "7" at bounding box center [352, 106] width 11 height 11
type input "07 Sep, 2025"
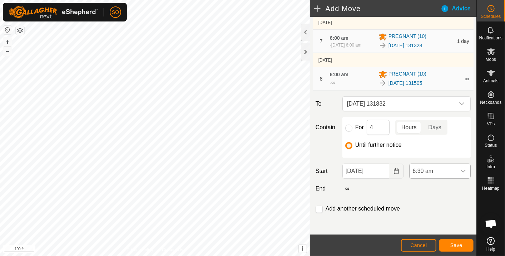
click at [460, 168] on icon "dropdown trigger" at bounding box center [463, 171] width 6 height 6
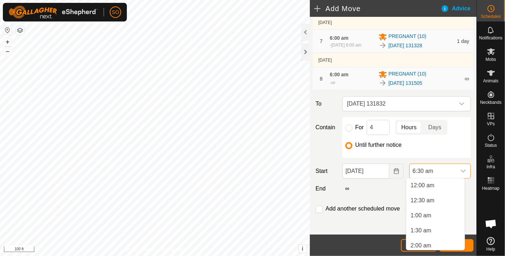
scroll to position [138, 0]
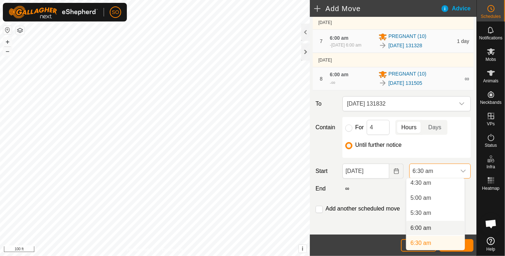
click at [430, 226] on li "6:00 am" at bounding box center [435, 228] width 58 height 14
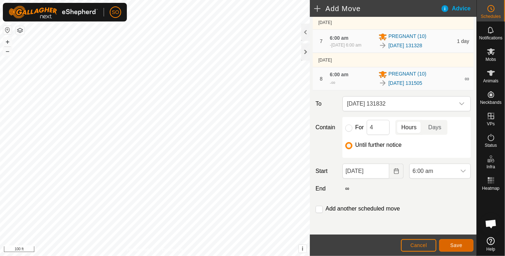
click at [454, 242] on span "Save" at bounding box center [456, 245] width 12 height 6
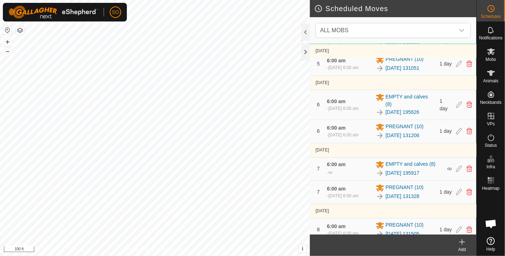
scroll to position [410, 0]
